Goal: Find specific page/section: Find specific page/section

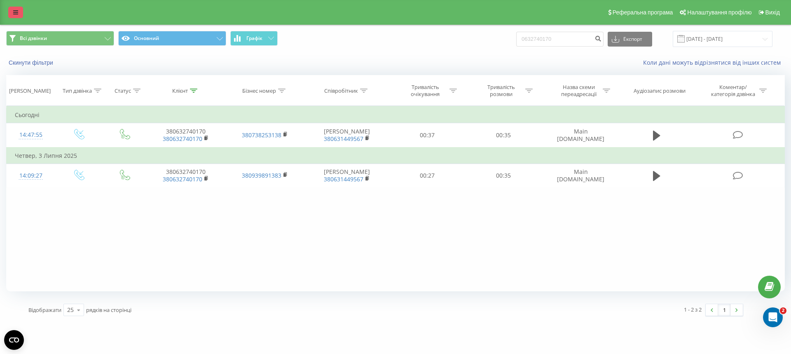
click at [11, 12] on link at bounding box center [15, 13] width 15 height 12
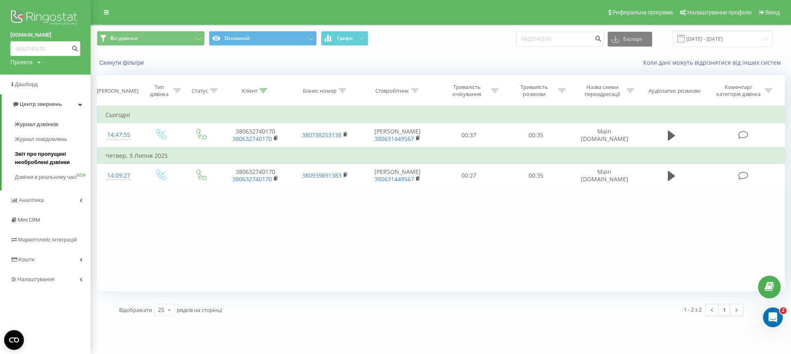
click at [56, 156] on span "Звіт про пропущені необроблені дзвінки" at bounding box center [51, 158] width 72 height 16
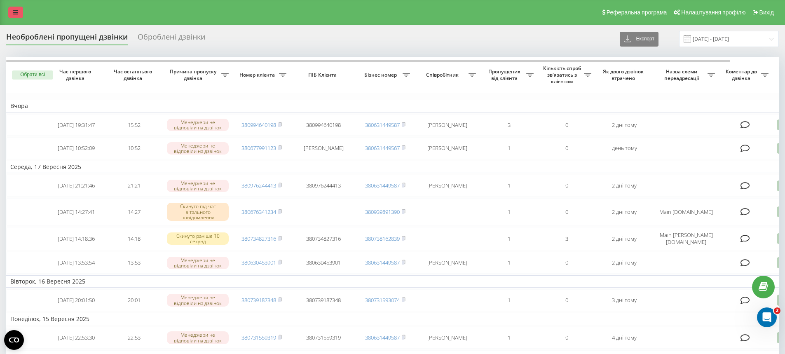
click at [21, 7] on link at bounding box center [15, 13] width 15 height 12
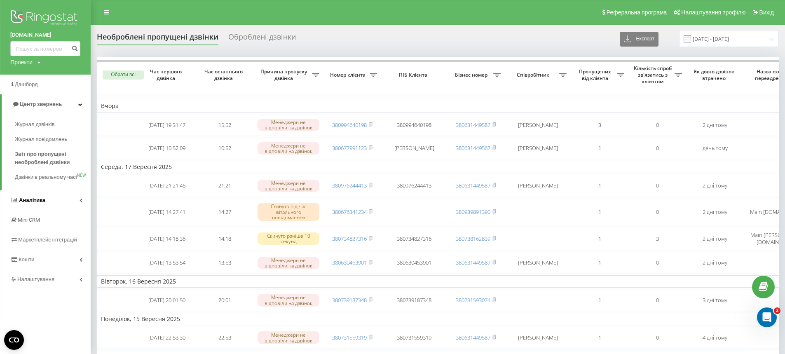
click at [68, 206] on link "Аналiтика" at bounding box center [45, 200] width 91 height 20
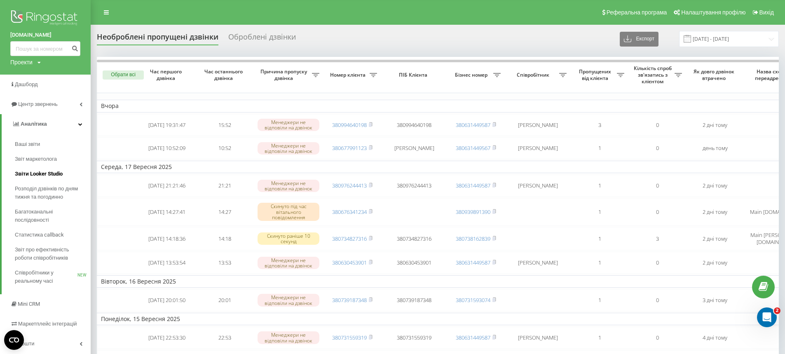
click at [45, 172] on span "Звіти Looker Studio" at bounding box center [39, 174] width 48 height 8
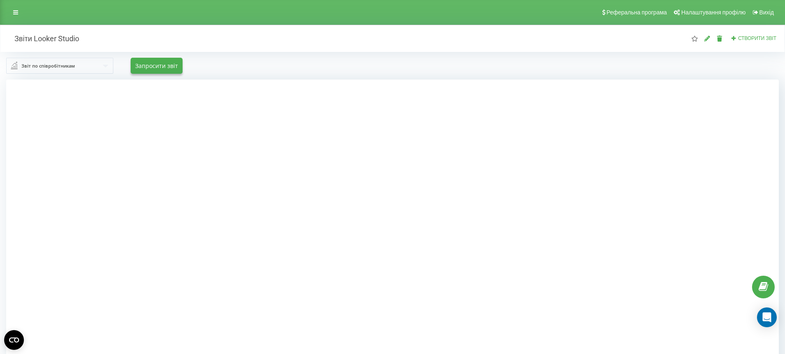
click at [101, 69] on input "text" at bounding box center [60, 65] width 106 height 15
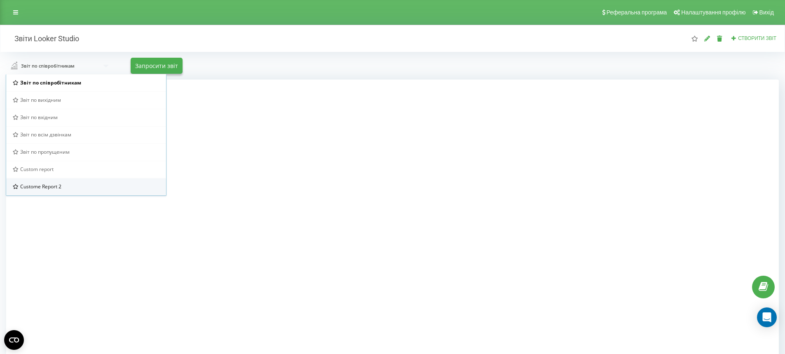
click at [80, 188] on div "Custome Report 2" at bounding box center [86, 186] width 147 height 7
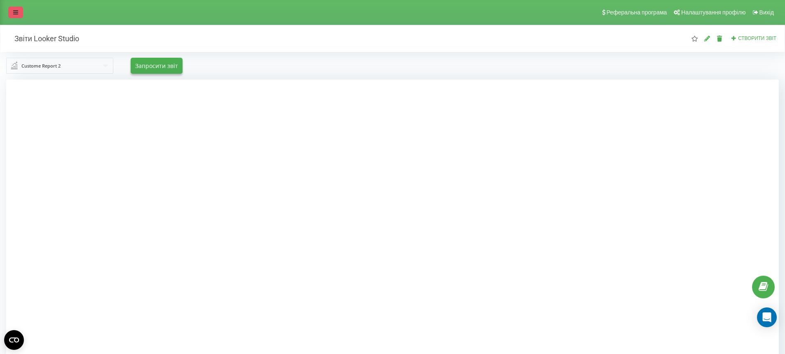
click at [19, 12] on link at bounding box center [15, 13] width 15 height 12
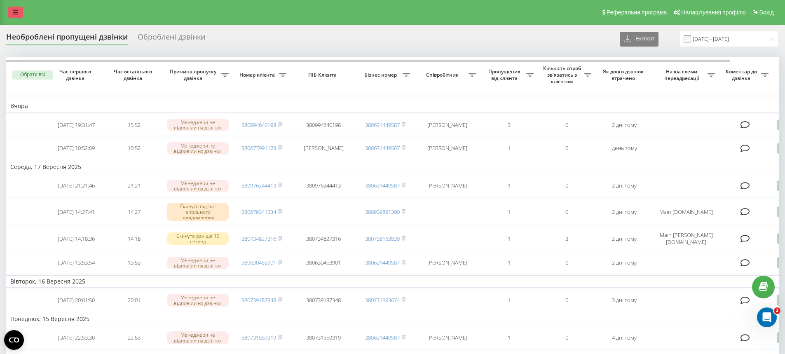
click at [17, 12] on icon at bounding box center [15, 12] width 5 height 6
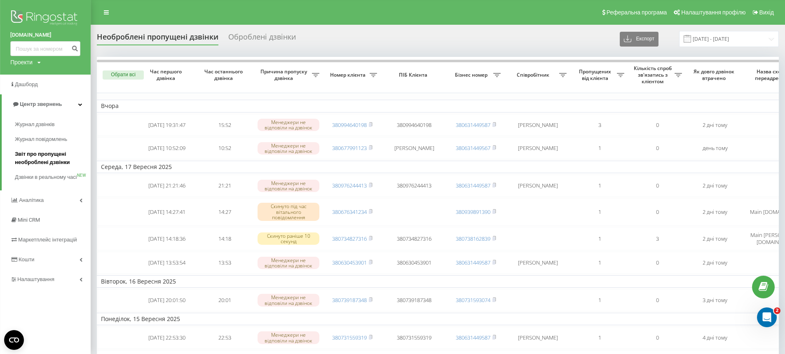
click at [33, 162] on span "Звіт про пропущені необроблені дзвінки" at bounding box center [51, 158] width 72 height 16
